Goal: Purchase product/service

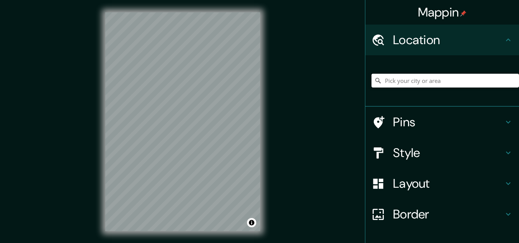
click at [472, 75] on input "Pick your city or area" at bounding box center [446, 81] width 148 height 14
paste input "[GEOGRAPHIC_DATA]"
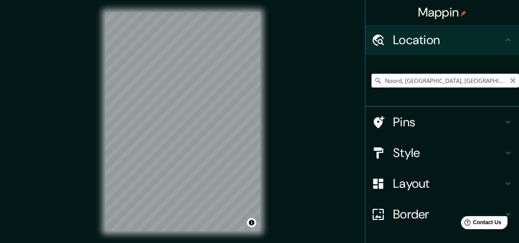
type input "Noord, [GEOGRAPHIC_DATA], [GEOGRAPHIC_DATA], [GEOGRAPHIC_DATA]"
click at [510, 82] on icon "Clear" at bounding box center [513, 81] width 6 height 6
click at [493, 83] on input "Tolimán - [DATE][GEOGRAPHIC_DATA][PERSON_NAME], 76626 [GEOGRAPHIC_DATA], [GEOGR…" at bounding box center [446, 81] width 148 height 14
type input "Tolimán - [DATE][GEOGRAPHIC_DATA][PERSON_NAME], 76626 [GEOGRAPHIC_DATA], [GEOGR…"
click at [511, 80] on icon "Clear" at bounding box center [513, 80] width 5 height 5
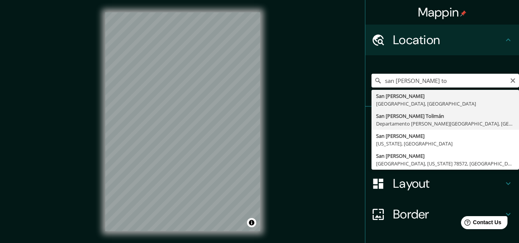
type input "[PERSON_NAME], [GEOGRAPHIC_DATA][PERSON_NAME], [GEOGRAPHIC_DATA]"
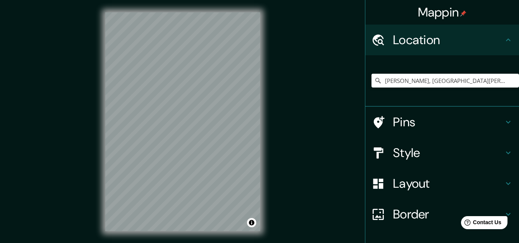
click at [405, 218] on h4 "Border" at bounding box center [448, 214] width 111 height 15
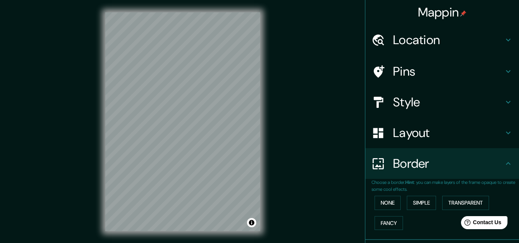
click at [402, 129] on h4 "Layout" at bounding box center [448, 132] width 111 height 15
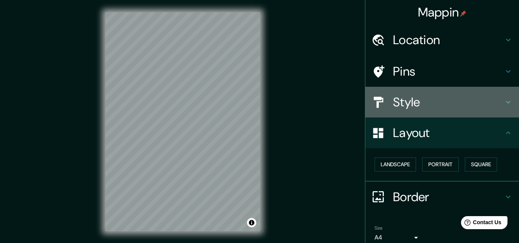
click at [393, 98] on h4 "Style" at bounding box center [448, 102] width 111 height 15
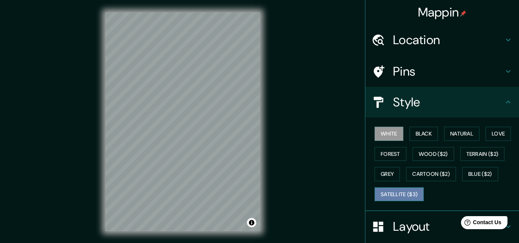
click at [392, 198] on button "Satellite ($3)" at bounding box center [399, 194] width 49 height 14
click at [384, 125] on div "White Black Natural Love Forest Wood ($2) Terrain ($2) Grey Cartoon ($2) Blue (…" at bounding box center [446, 164] width 148 height 81
click at [377, 141] on div "White Black Natural Love Forest Wood ($2) Terrain ($2) Grey Cartoon ($2) Blue (…" at bounding box center [446, 164] width 148 height 81
click at [380, 138] on button "White" at bounding box center [389, 134] width 29 height 14
click at [400, 191] on button "Satellite ($3)" at bounding box center [399, 194] width 49 height 14
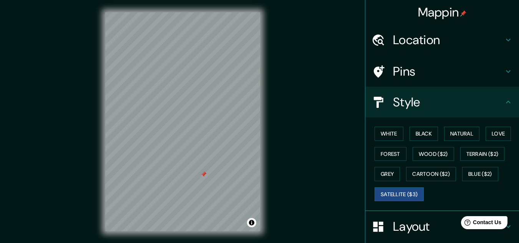
drag, startPoint x: 176, startPoint y: 160, endPoint x: 204, endPoint y: 177, distance: 33.1
click at [204, 177] on div at bounding box center [204, 174] width 6 height 6
drag, startPoint x: 203, startPoint y: 173, endPoint x: 204, endPoint y: 182, distance: 9.6
click at [204, 182] on div at bounding box center [204, 185] width 6 height 6
click at [203, 182] on div at bounding box center [204, 184] width 6 height 6
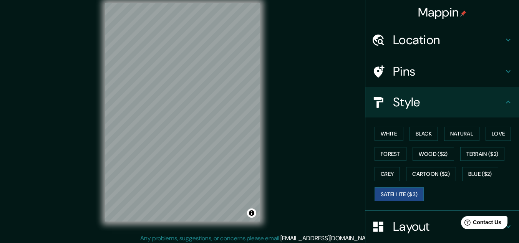
scroll to position [13, 0]
